Goal: Complete application form: Complete application form

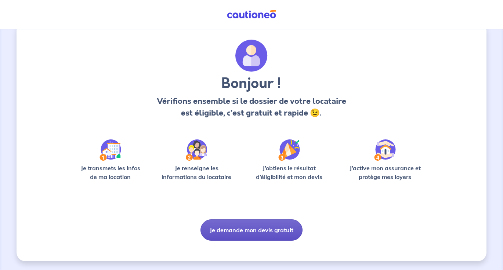
click at [242, 227] on button "Je demande mon devis gratuit" at bounding box center [251, 229] width 102 height 21
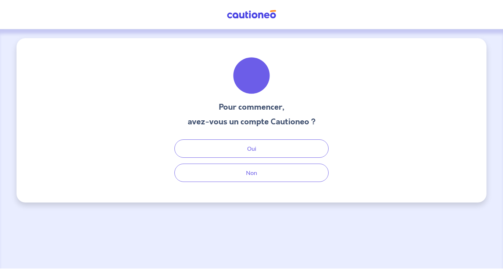
click at [236, 182] on div "Pour commencer, avez-vous un compte Cautioneo ? Oui Non" at bounding box center [251, 120] width 469 height 164
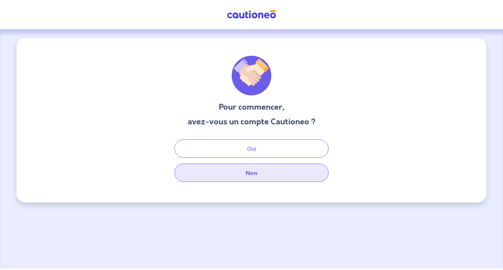
click at [218, 170] on button "Non" at bounding box center [251, 173] width 154 height 18
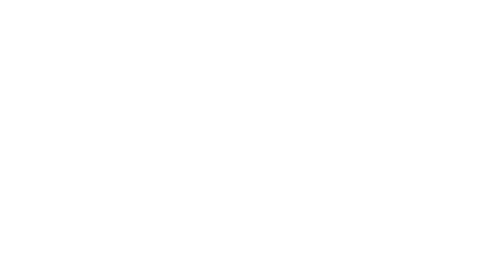
select select "FR"
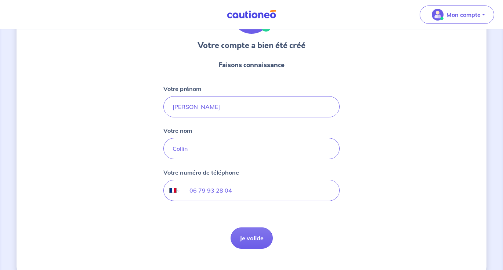
scroll to position [76, 0]
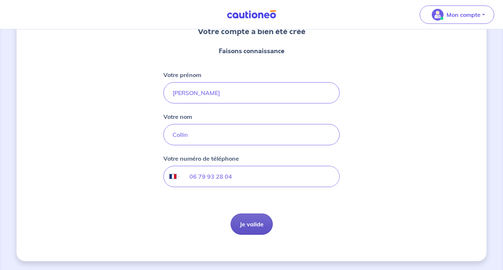
click at [246, 219] on button "Je valide" at bounding box center [251, 223] width 42 height 21
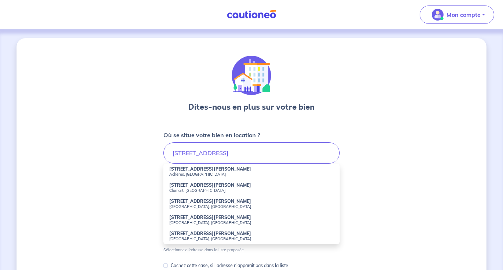
click at [190, 172] on small "Achères, [GEOGRAPHIC_DATA]" at bounding box center [251, 174] width 164 height 5
type input "[STREET_ADDRESS][PERSON_NAME]"
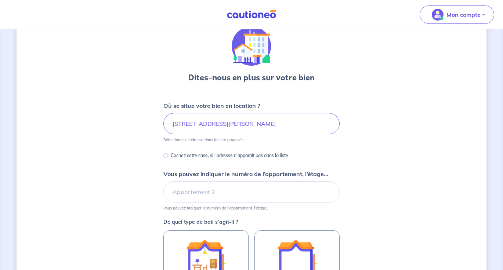
scroll to position [30, 0]
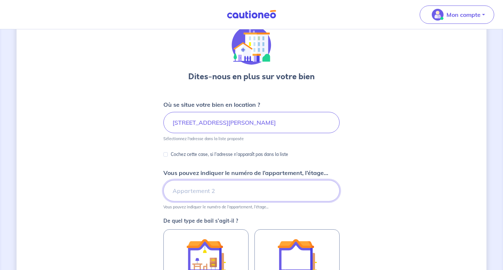
click at [184, 191] on input "Vous pouvez indiquer le numéro de l’appartement, l’étage..." at bounding box center [251, 190] width 176 height 21
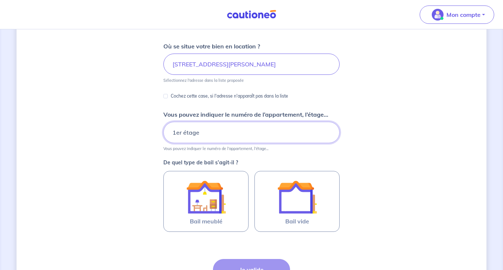
scroll to position [96, 0]
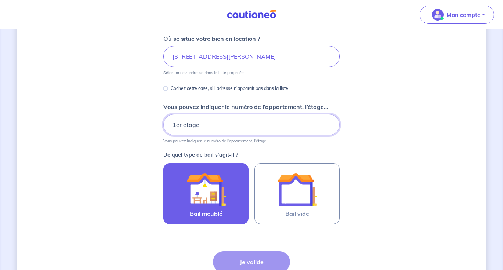
type input "1er étage"
click at [205, 201] on img at bounding box center [206, 189] width 40 height 40
click at [0, 0] on input "Bail meublé" at bounding box center [0, 0] width 0 height 0
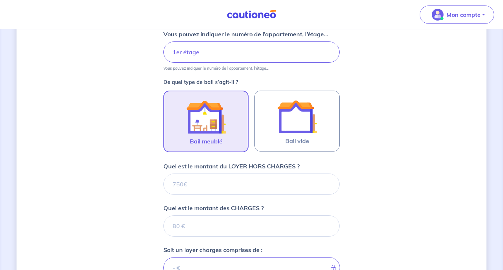
scroll to position [171, 0]
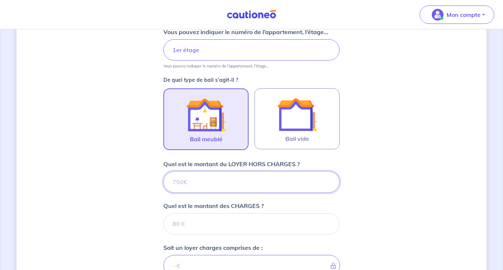
click at [208, 189] on input "Quel est le montant du LOYER HORS CHARGES ?" at bounding box center [251, 181] width 176 height 21
type input "800"
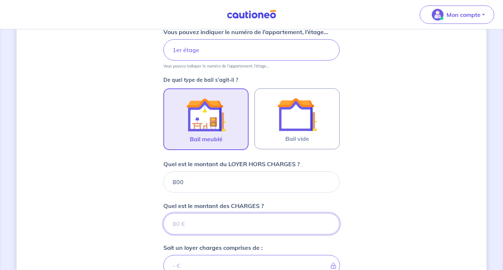
click at [208, 228] on input "Quel est le montant des CHARGES ?" at bounding box center [251, 223] width 176 height 21
type input "130"
type input "930"
type input "130"
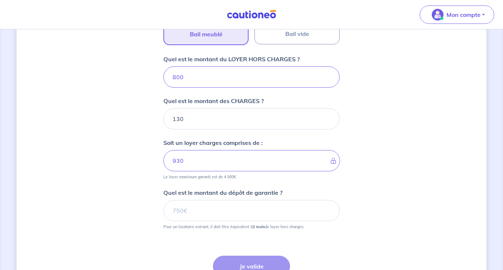
scroll to position [276, 0]
click at [208, 212] on input "Quel est le montant du dépôt de garantie ?" at bounding box center [251, 210] width 176 height 21
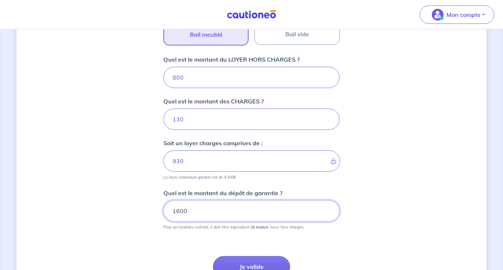
scroll to position [306, 0]
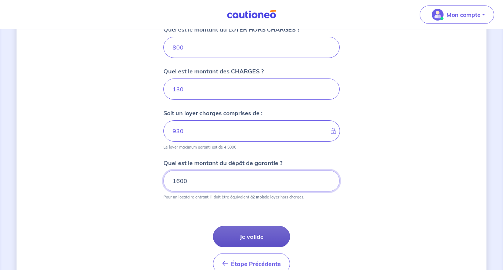
type input "1600"
click at [248, 230] on button "Je valide" at bounding box center [251, 236] width 77 height 21
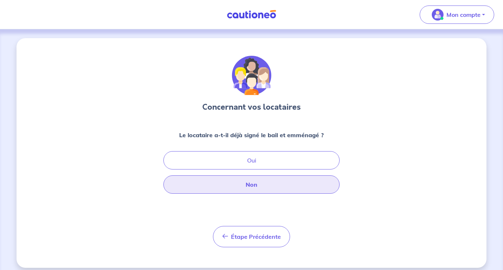
click at [245, 185] on button "Non" at bounding box center [251, 184] width 176 height 18
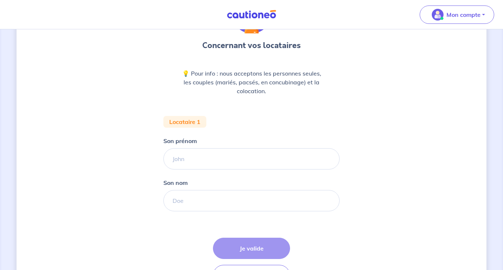
scroll to position [51, 0]
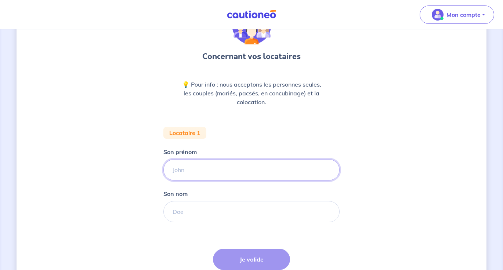
click at [206, 167] on input "Son prénom" at bounding box center [251, 169] width 176 height 21
type input "Oumarou"
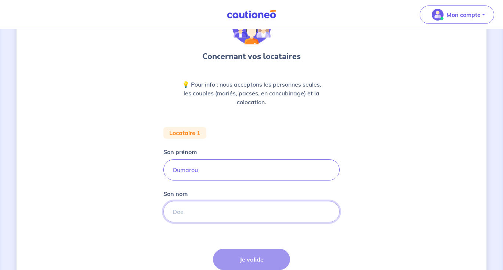
click at [185, 212] on input "Son nom" at bounding box center [251, 211] width 176 height 21
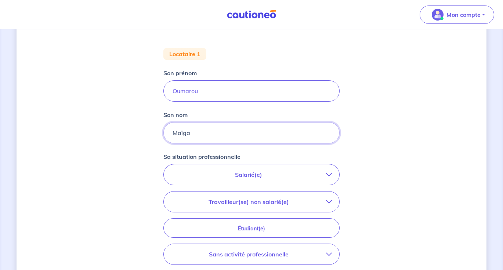
scroll to position [130, 0]
type input "Maïga"
click at [318, 204] on p "Travailleur(se) non salarié(e)" at bounding box center [248, 201] width 155 height 9
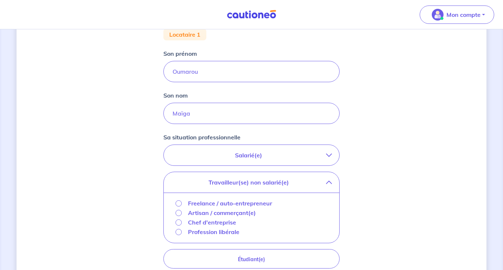
scroll to position [159, 0]
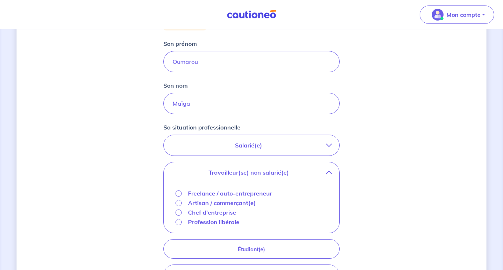
click at [332, 145] on button "Salarié(e)" at bounding box center [251, 145] width 175 height 21
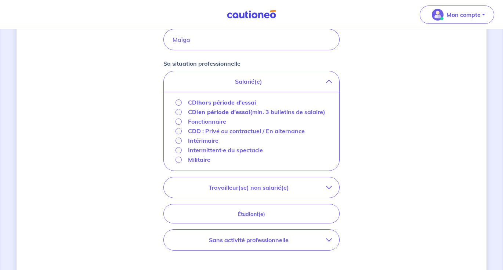
scroll to position [240, 0]
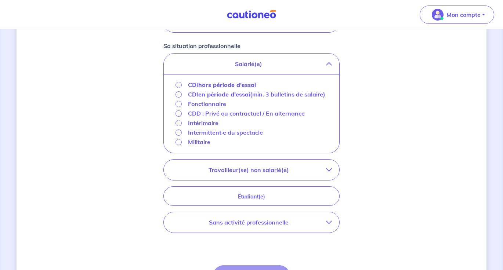
click at [184, 118] on div "CDD : Privé ou contractuel / En alternance" at bounding box center [239, 113] width 129 height 9
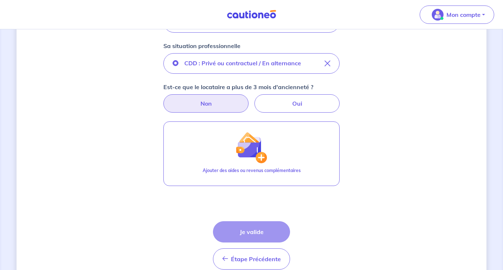
click at [202, 105] on label "Non" at bounding box center [205, 103] width 85 height 18
click at [249, 99] on input "Non" at bounding box center [251, 96] width 5 height 5
radio input "true"
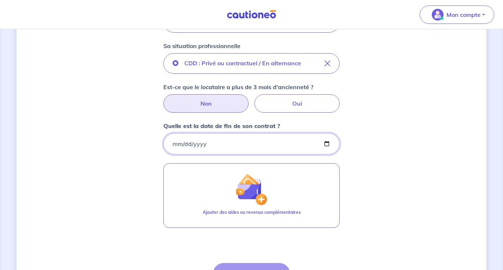
click at [236, 144] on input "Quelle est la date de fin de son contrat ?" at bounding box center [251, 143] width 176 height 21
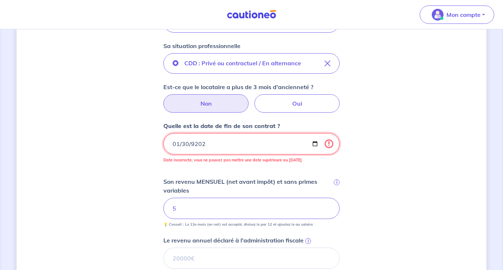
click at [211, 145] on input "9202-01-30" at bounding box center [251, 143] width 176 height 21
type input "9202-01-30"
type input "[DATE]"
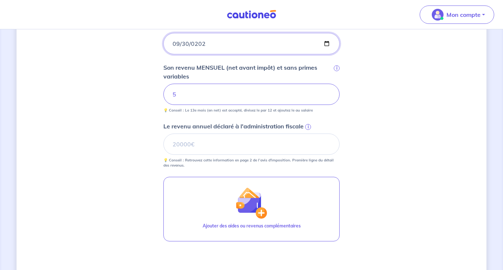
scroll to position [342, 0]
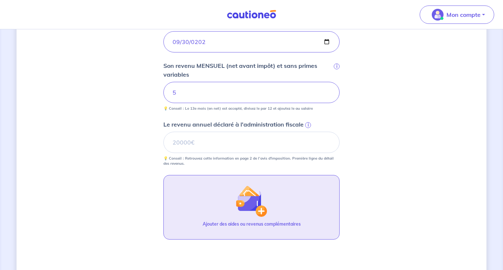
click at [307, 190] on button "Ajouter des aides ou revenus complémentaires" at bounding box center [251, 207] width 176 height 65
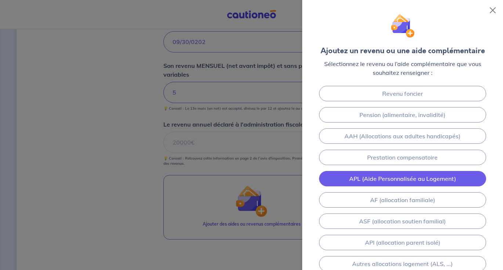
click at [367, 183] on link "APL (Aide Personnalisée au Logement)" at bounding box center [402, 178] width 167 height 15
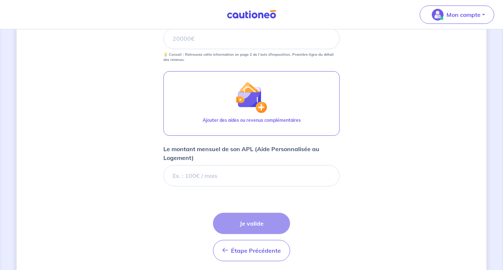
scroll to position [472, 0]
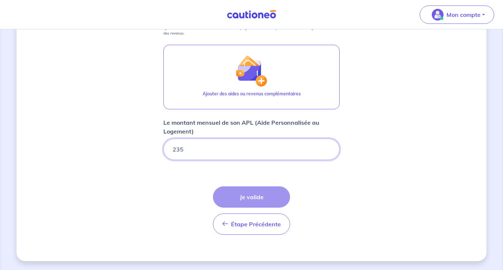
type input "235"
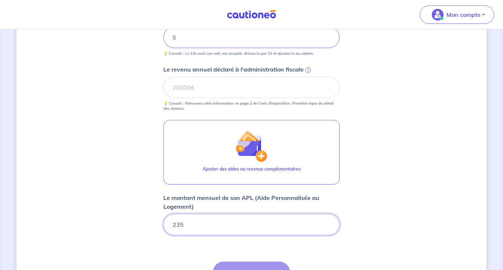
scroll to position [351, 0]
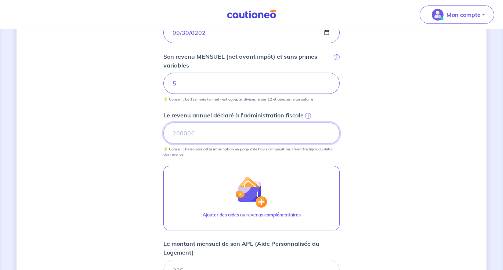
click at [208, 125] on input "Le revenu annuel déclaré à l'administration fiscale i" at bounding box center [251, 133] width 176 height 21
type input "1"
click at [191, 90] on input "5" at bounding box center [251, 83] width 176 height 21
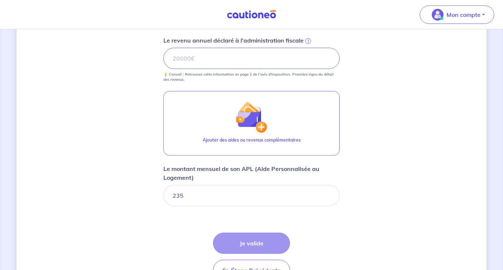
scroll to position [472, 0]
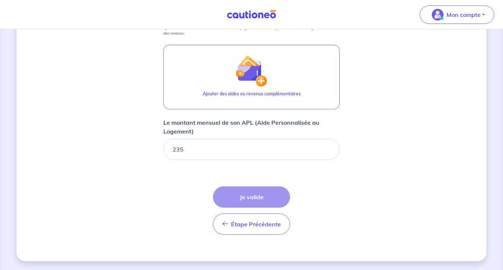
click at [251, 196] on div "Étape Précédente Précédent Je valide Je valide" at bounding box center [251, 210] width 77 height 48
click at [247, 197] on div "Étape Précédente Précédent Je valide Je valide" at bounding box center [251, 210] width 77 height 48
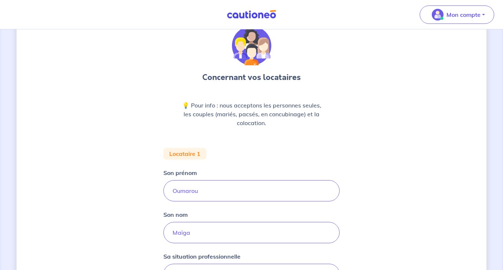
scroll to position [186, 0]
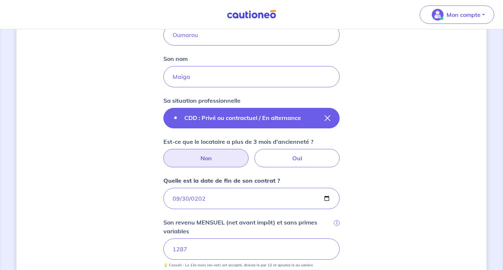
click at [269, 117] on p "CDD : Privé ou contractuel / En alternance" at bounding box center [242, 117] width 117 height 9
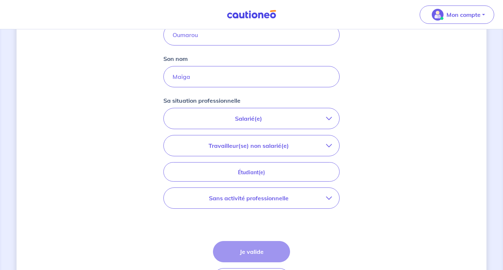
click at [287, 119] on p "Salarié(e)" at bounding box center [248, 118] width 155 height 9
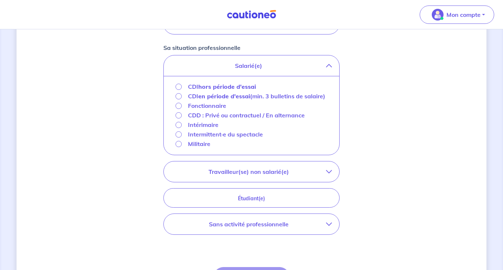
scroll to position [272, 0]
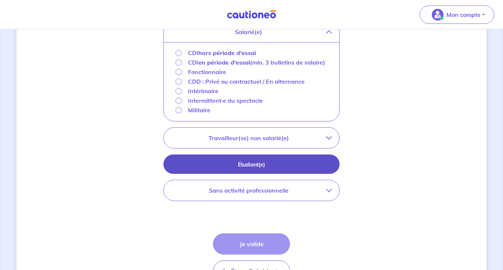
click at [305, 174] on button "Étudiant(e)" at bounding box center [251, 163] width 176 height 19
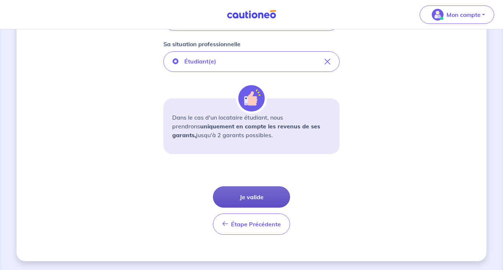
click at [262, 193] on button "Je valide" at bounding box center [251, 196] width 77 height 21
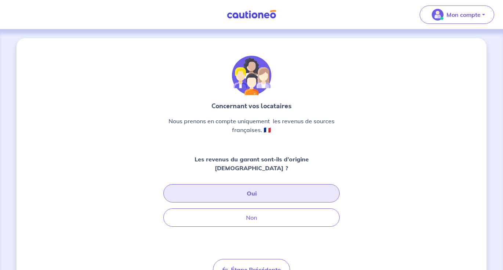
click at [264, 184] on button "Oui" at bounding box center [251, 193] width 176 height 18
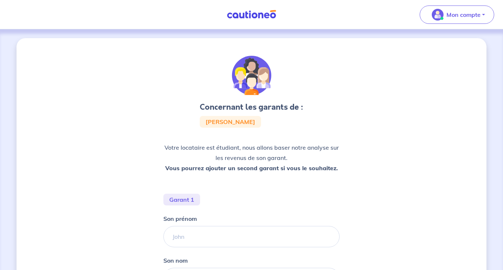
scroll to position [84, 0]
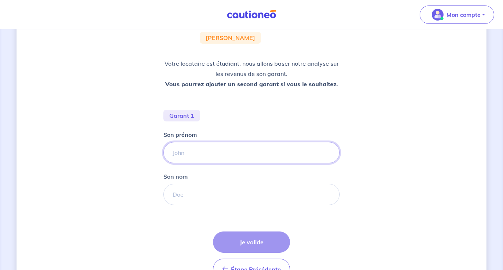
click at [206, 150] on input "Son prénom" at bounding box center [251, 152] width 176 height 21
type input "Kana"
click at [200, 194] on input "Son nom" at bounding box center [251, 194] width 176 height 21
type input "m"
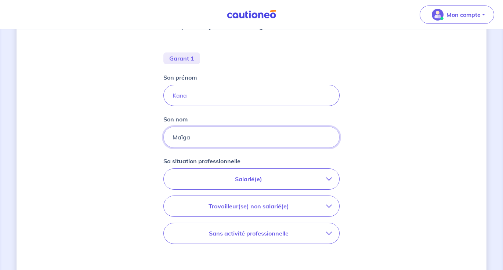
scroll to position [156, 0]
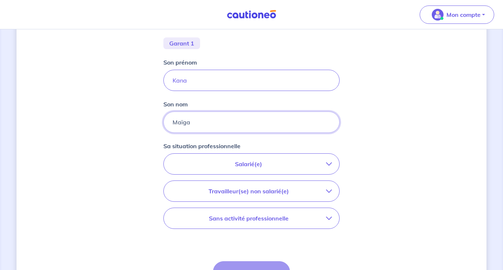
type input "Maïga"
click at [233, 165] on p "Salarié(e)" at bounding box center [248, 164] width 155 height 9
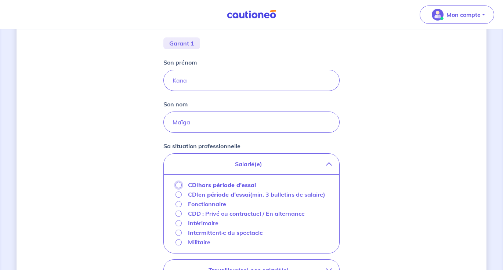
click at [181, 184] on input "CDI hors période d'essai" at bounding box center [178, 185] width 6 height 6
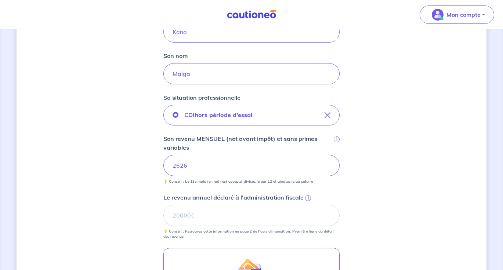
scroll to position [224, 0]
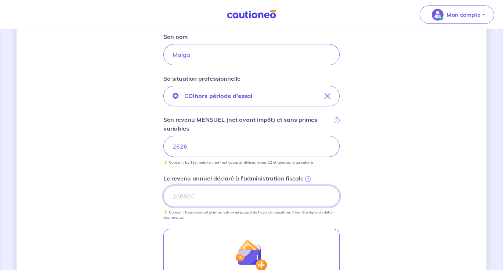
click at [258, 205] on input "Le revenu annuel déclaré à l'administration fiscale i" at bounding box center [251, 196] width 176 height 21
click at [307, 178] on span "i" at bounding box center [308, 179] width 6 height 6
click at [307, 186] on input "Le revenu annuel déclaré à l'administration fiscale i" at bounding box center [251, 196] width 176 height 21
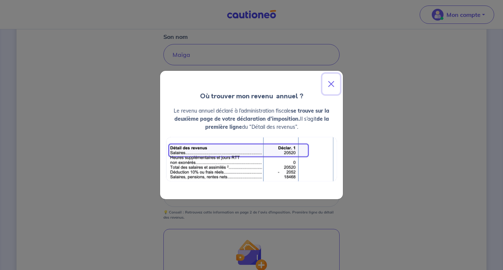
click at [332, 86] on button "Close" at bounding box center [331, 84] width 18 height 21
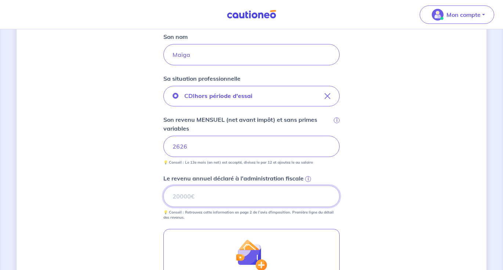
click at [184, 195] on input "Le revenu annuel déclaré à l'administration fiscale i" at bounding box center [251, 196] width 176 height 21
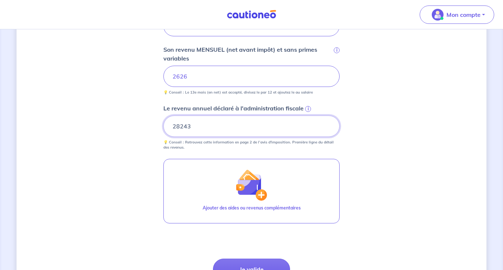
type input "28243"
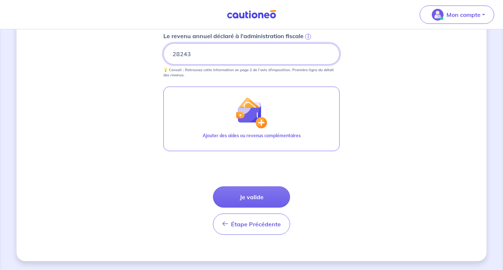
scroll to position [366, 0]
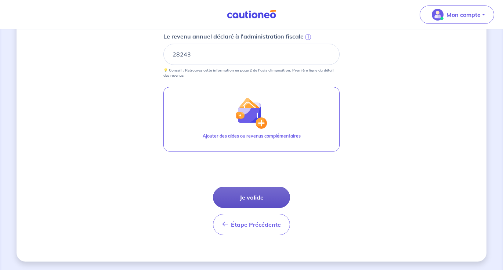
click at [254, 194] on button "Je valide" at bounding box center [251, 197] width 77 height 21
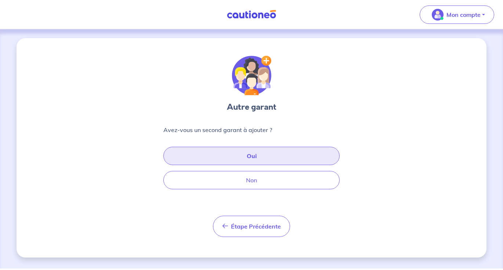
click at [251, 160] on button "Oui" at bounding box center [251, 156] width 176 height 18
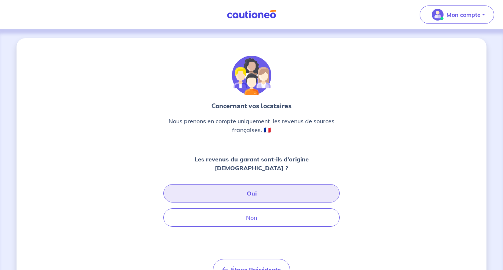
click at [258, 184] on button "Oui" at bounding box center [251, 193] width 176 height 18
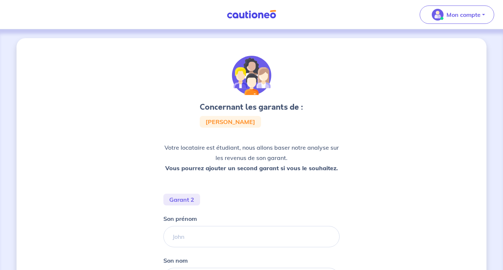
click at [187, 231] on input "Son prénom" at bounding box center [251, 236] width 176 height 21
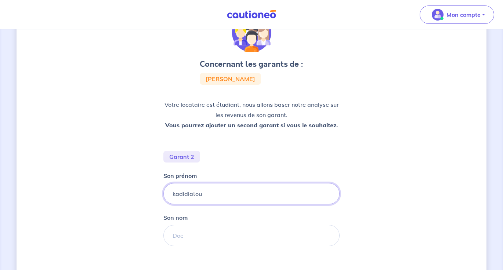
scroll to position [44, 0]
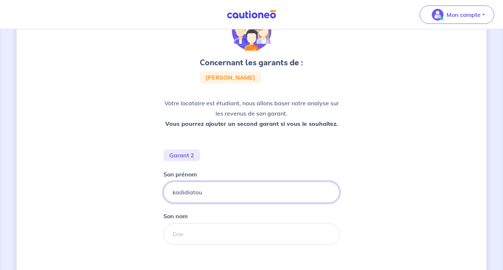
type input "kadidiatou"
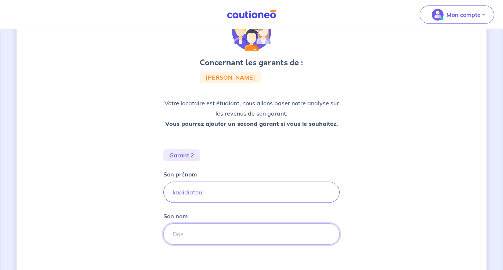
click at [184, 230] on input "Son nom" at bounding box center [251, 233] width 176 height 21
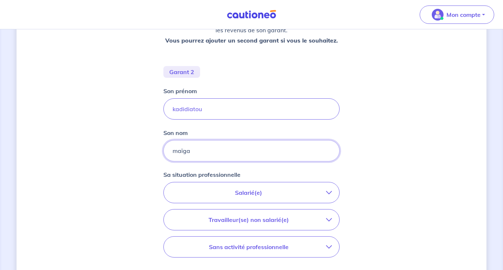
scroll to position [129, 0]
type input "maïga"
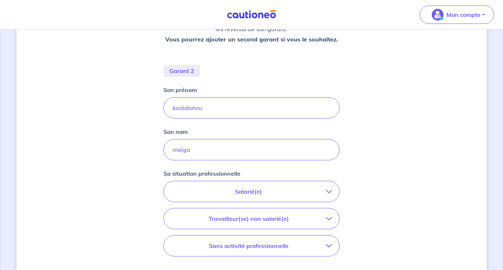
click at [218, 190] on p "Salarié(e)" at bounding box center [248, 191] width 155 height 9
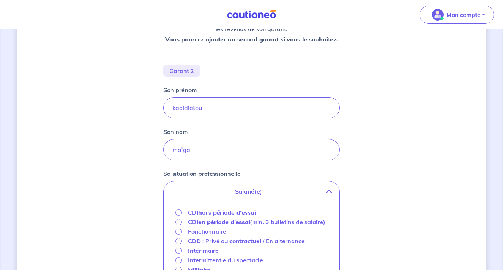
click at [216, 213] on strong "hors période d'essai" at bounding box center [227, 212] width 58 height 7
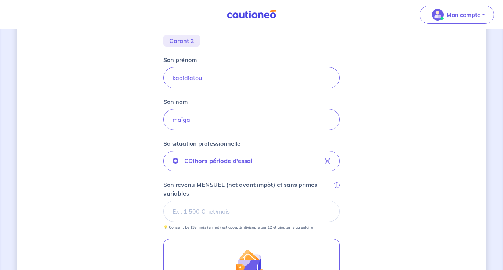
scroll to position [187, 0]
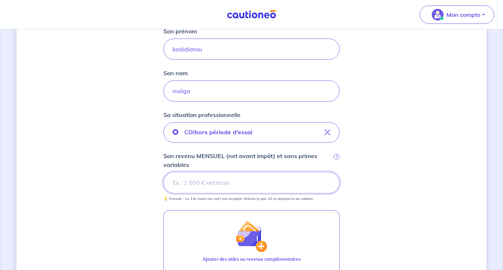
click at [222, 182] on input "Son revenu MENSUEL (net avant impôt) et sans primes variables i" at bounding box center [251, 182] width 176 height 21
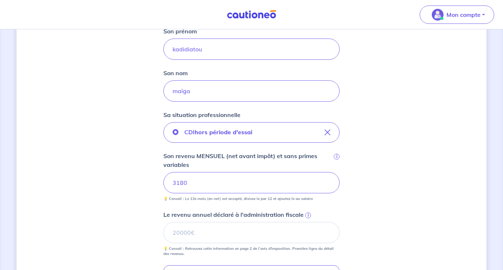
scroll to position [219, 0]
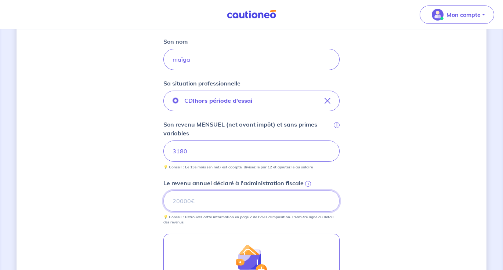
click at [246, 204] on input "Le revenu annuel déclaré à l'administration fiscale i" at bounding box center [251, 200] width 176 height 21
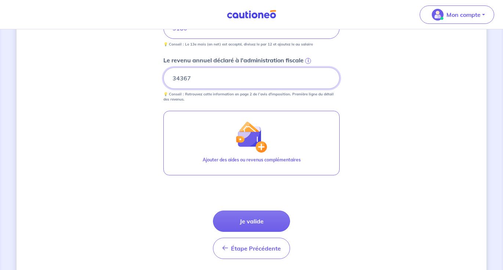
scroll to position [354, 0]
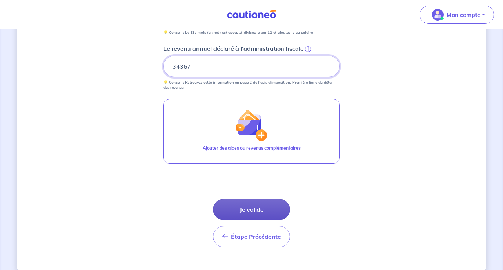
type input "34367"
click at [264, 208] on button "Je valide" at bounding box center [251, 209] width 77 height 21
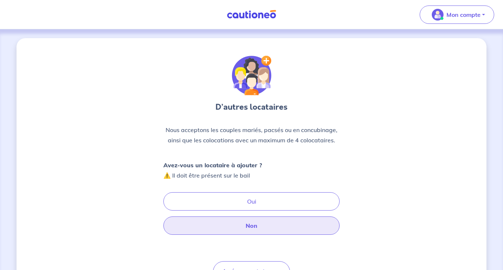
click at [245, 227] on button "Non" at bounding box center [251, 225] width 176 height 18
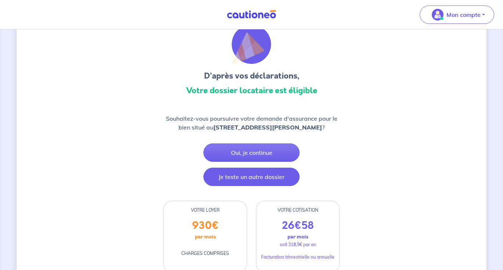
scroll to position [32, 0]
